Goal: Transaction & Acquisition: Purchase product/service

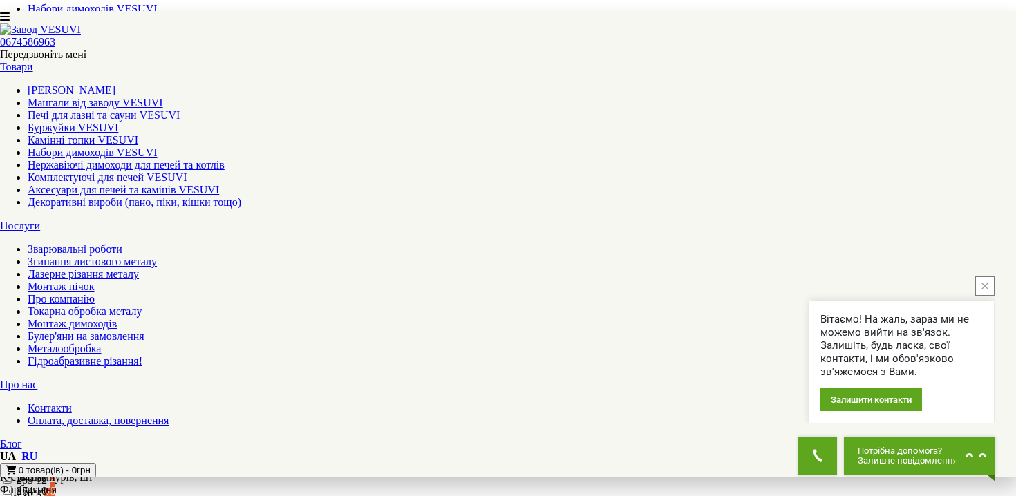
scroll to position [475, 0]
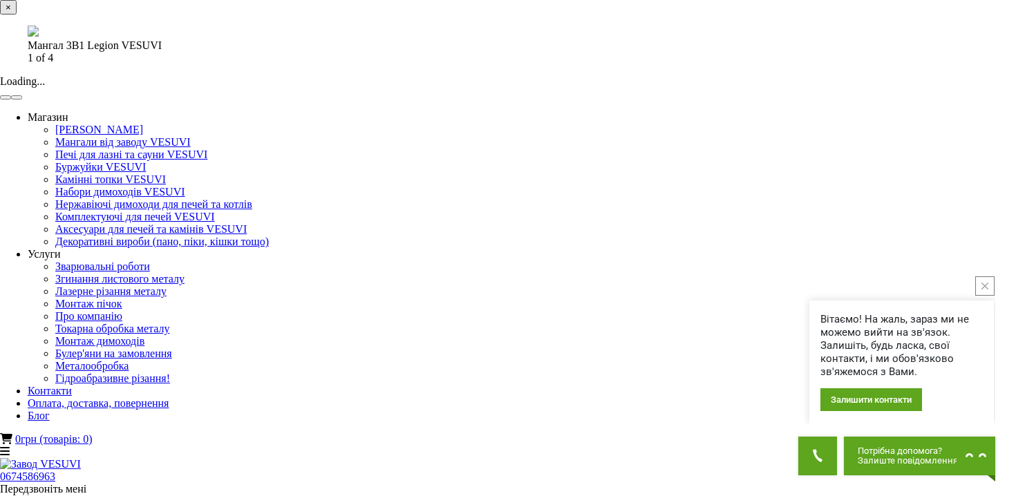
click at [22, 100] on button "button" at bounding box center [16, 97] width 11 height 4
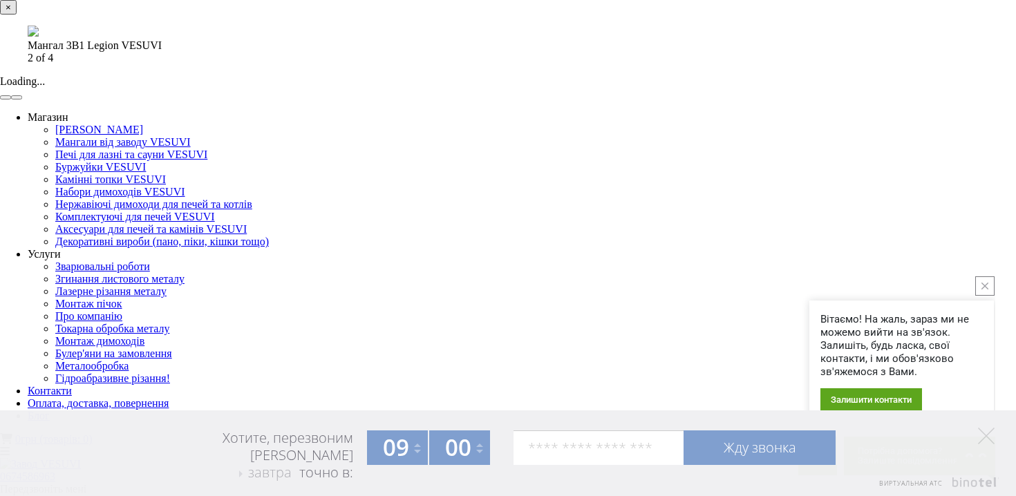
click at [22, 100] on button "button" at bounding box center [16, 97] width 11 height 4
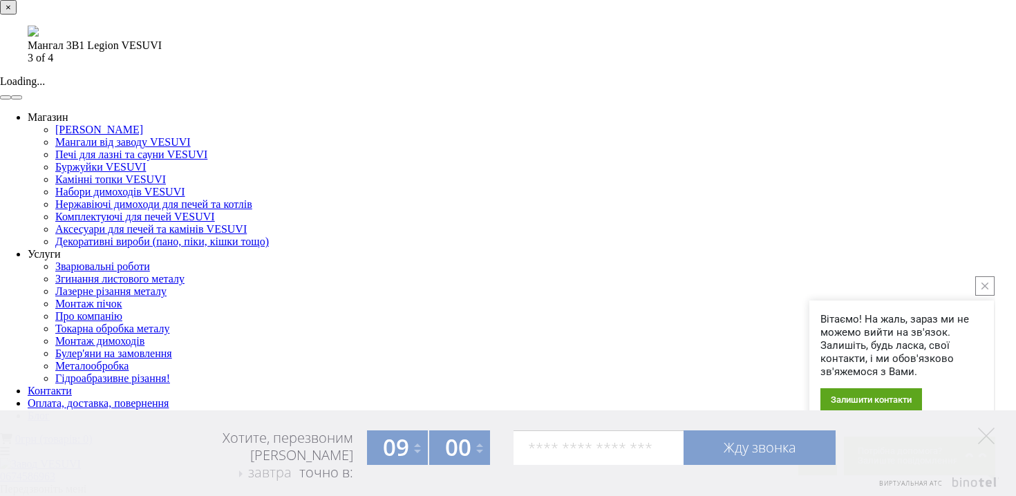
click at [22, 100] on button "button" at bounding box center [16, 97] width 11 height 4
click at [967, 100] on div "× Мангал 3В1 Legion VESUVI 1 of 4 Loading..." at bounding box center [508, 50] width 1016 height 100
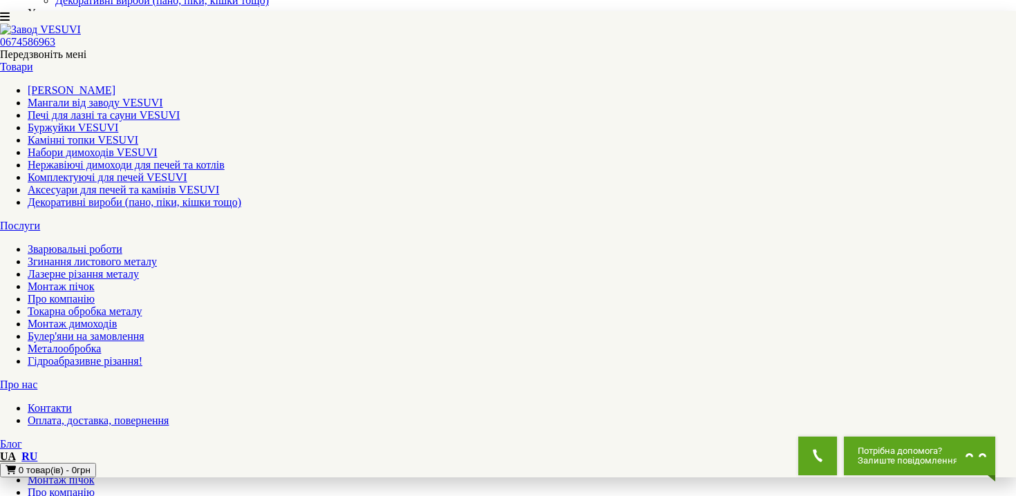
scroll to position [138, 0]
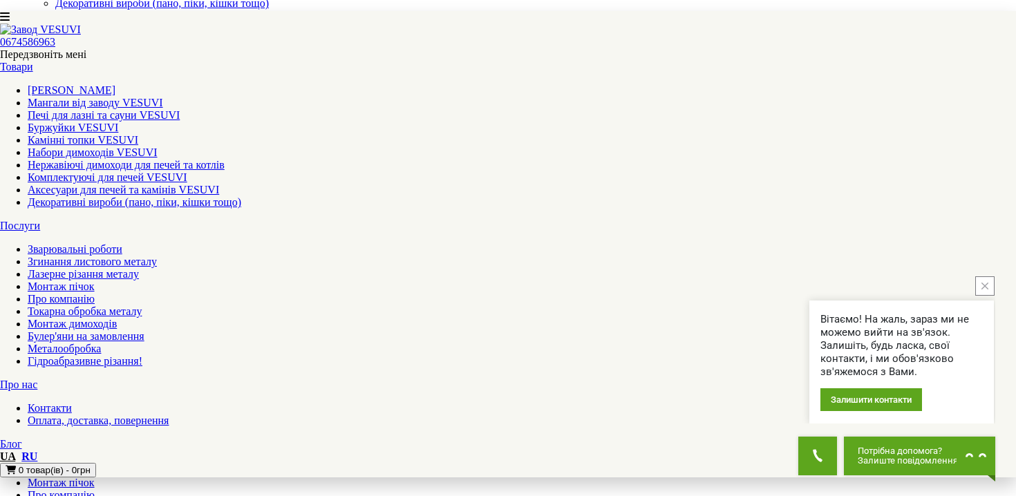
click at [169, 415] on link "Оплата, доставка, повернення" at bounding box center [98, 421] width 141 height 12
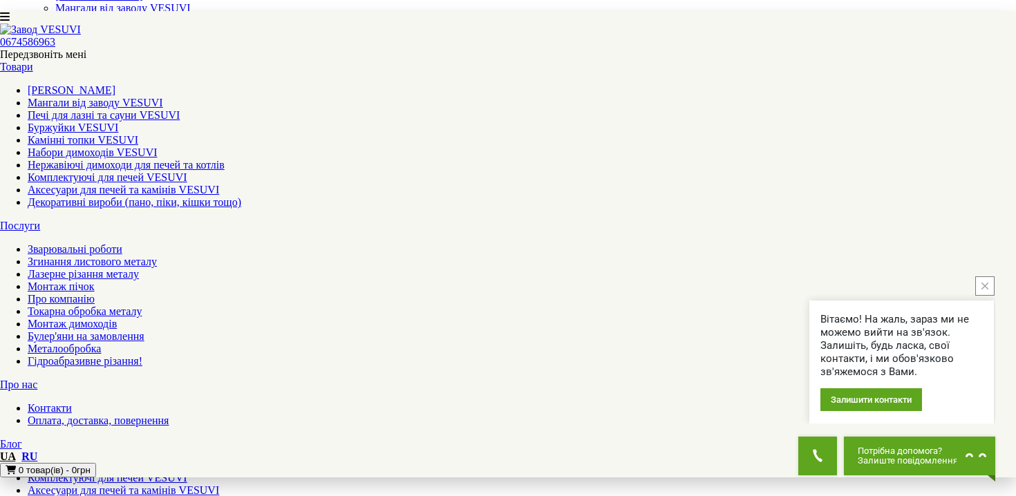
scroll to position [0, 0]
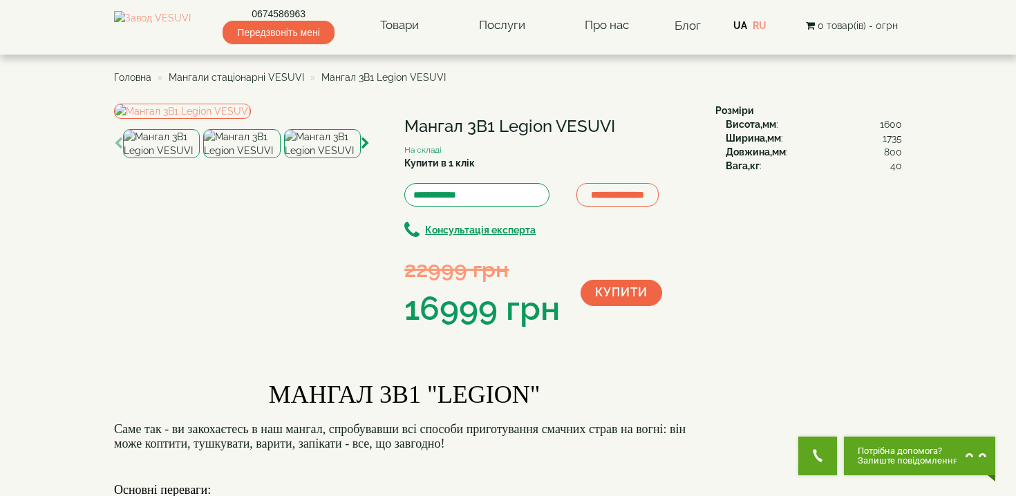
click at [316, 158] on img at bounding box center [322, 143] width 77 height 29
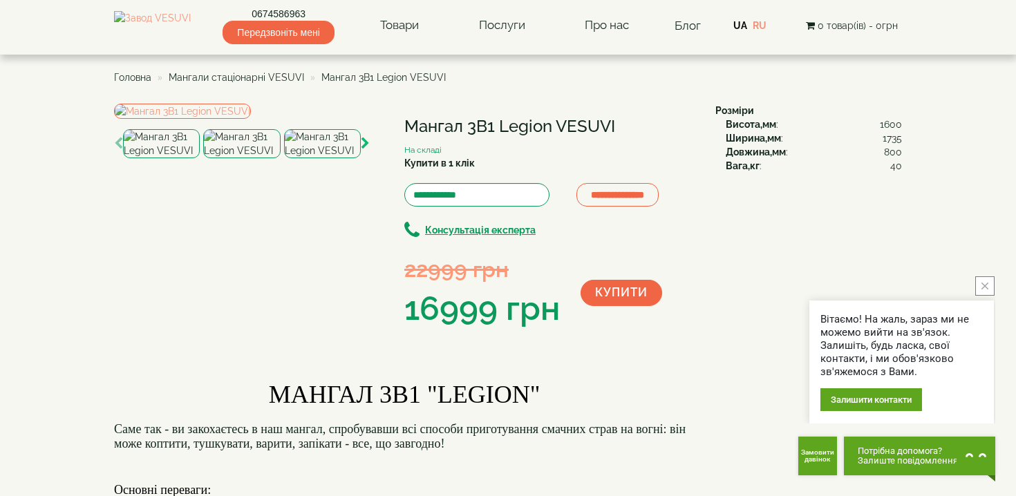
click at [366, 150] on icon "button" at bounding box center [365, 144] width 9 height 12
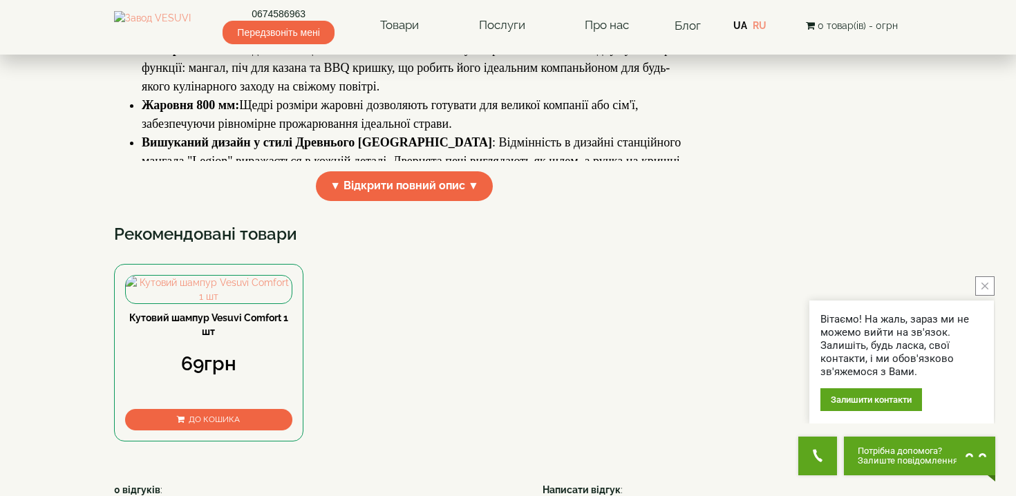
scroll to position [473, 0]
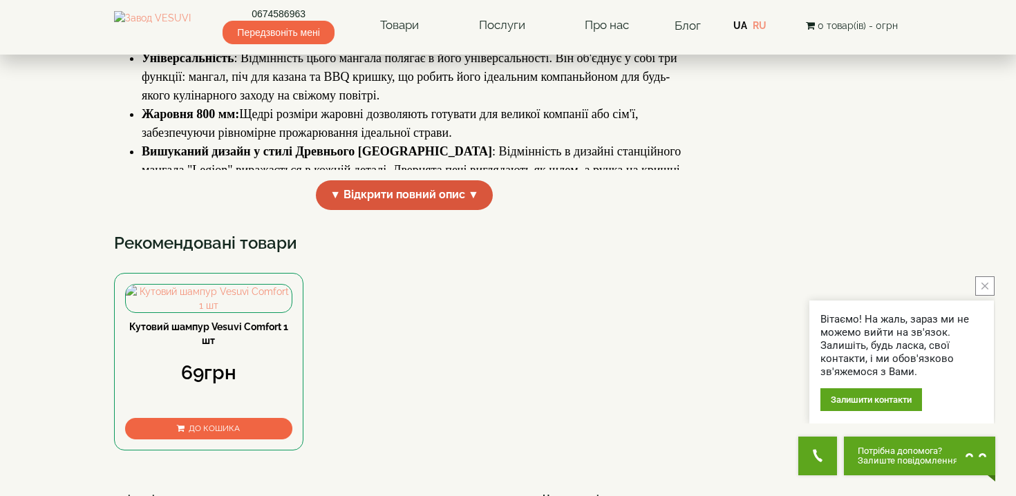
click at [406, 210] on span "▼ Відкрити повний опис ▼" at bounding box center [404, 195] width 177 height 30
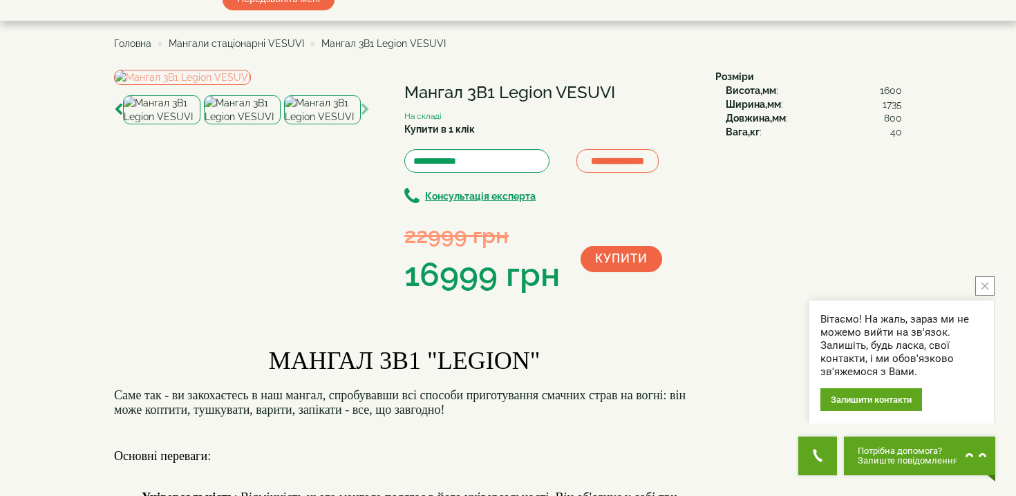
scroll to position [30, 0]
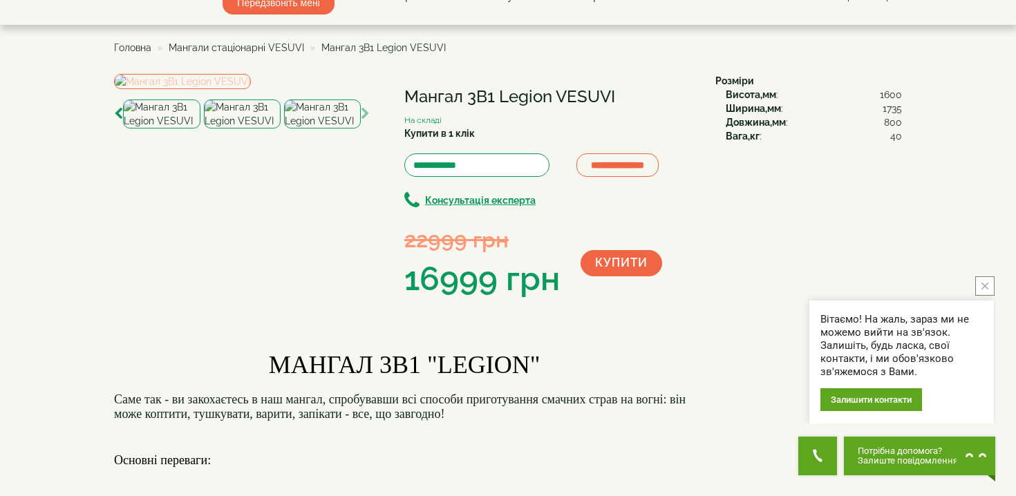
click at [251, 89] on img at bounding box center [182, 81] width 137 height 15
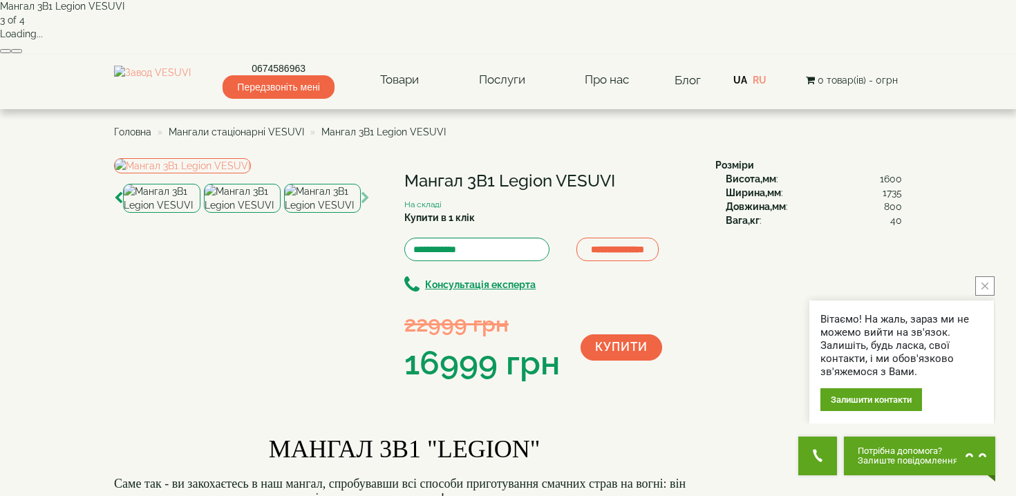
click at [22, 53] on button "button" at bounding box center [16, 51] width 11 height 4
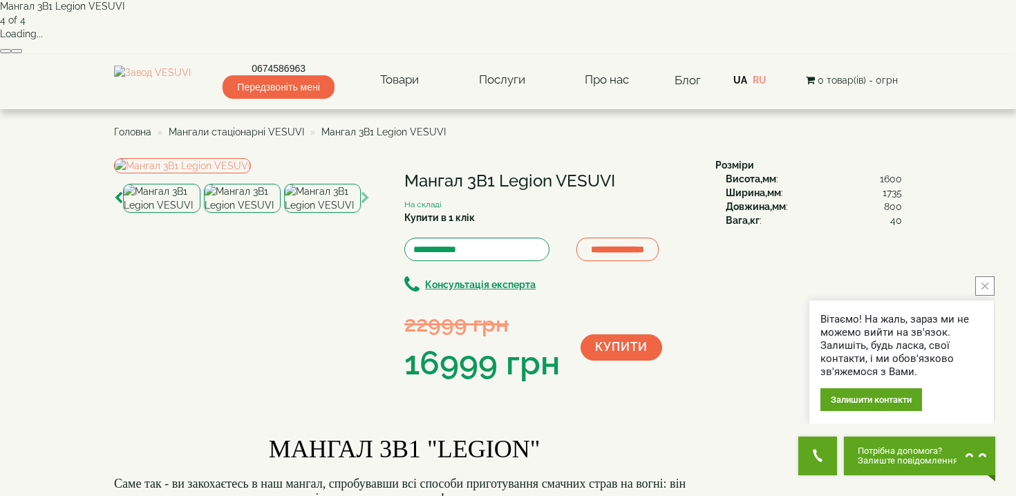
click at [22, 53] on button "button" at bounding box center [16, 51] width 11 height 4
